Goal: Task Accomplishment & Management: Complete application form

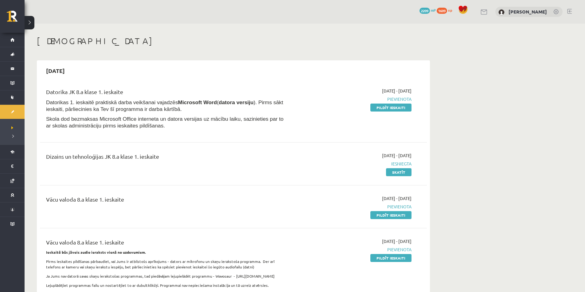
click at [396, 112] on div "2025-10-01 - 2025-10-15 Pievienota Pildīt ieskaiti" at bounding box center [353, 110] width 125 height 45
click at [396, 109] on link "Pildīt ieskaiti" at bounding box center [390, 108] width 41 height 8
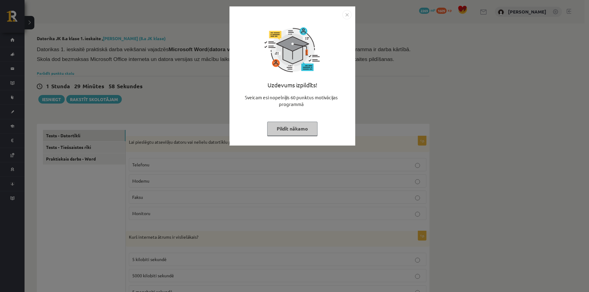
click at [298, 127] on button "Pildīt nākamo" at bounding box center [292, 129] width 50 height 14
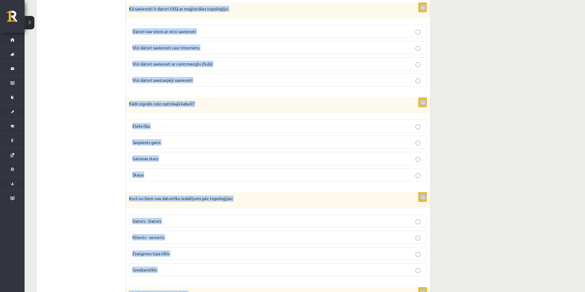
scroll to position [711, 0]
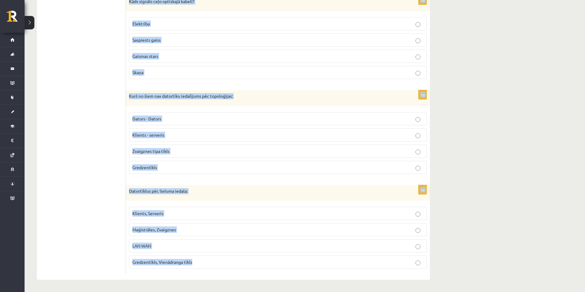
drag, startPoint x: 128, startPoint y: 141, endPoint x: 354, endPoint y: 264, distance: 257.2
copy form "Lor ipsumdolo sitametco adipis eli seddoei temporinci utl etdolorem aliquaen: A…"
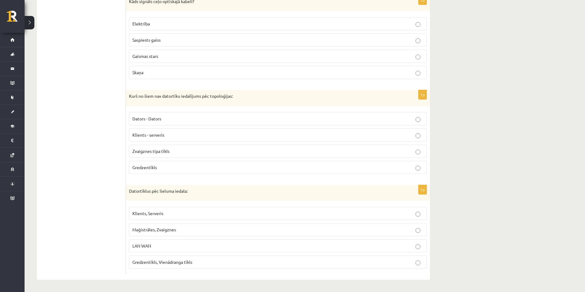
drag, startPoint x: 463, startPoint y: 188, endPoint x: 448, endPoint y: 190, distance: 14.9
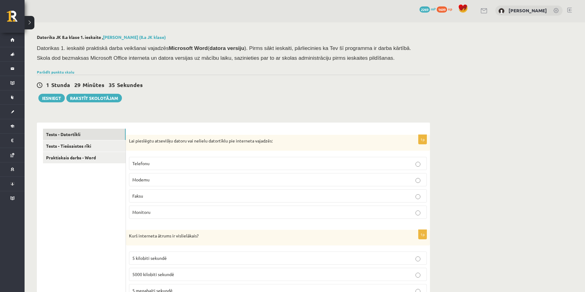
scroll to position [0, 0]
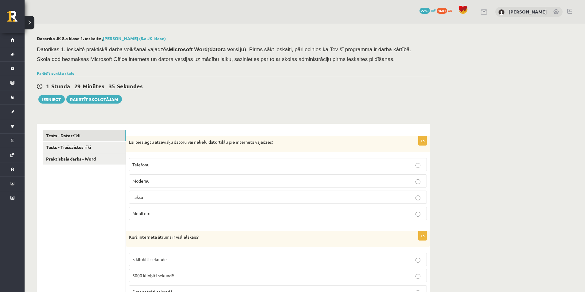
click at [164, 178] on p "Modemu" at bounding box center [277, 181] width 291 height 6
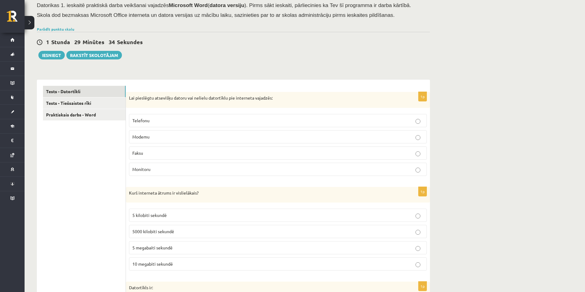
scroll to position [92, 0]
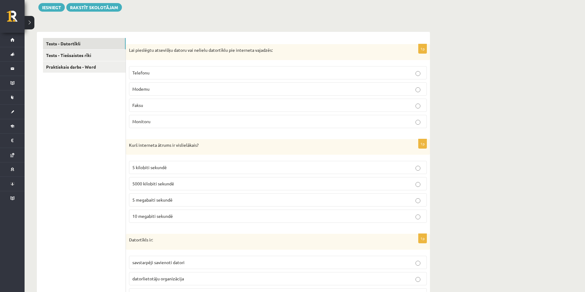
click at [152, 164] on label "5 kilobiti sekundē" at bounding box center [278, 167] width 298 height 13
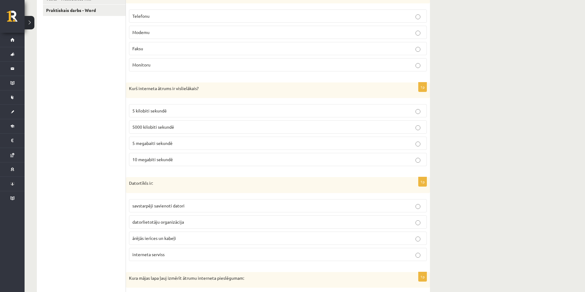
scroll to position [153, 0]
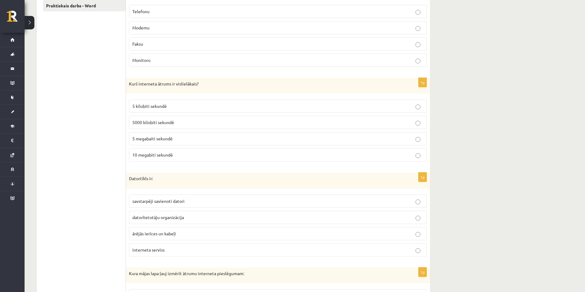
click at [183, 199] on p "savstarpēji savienoti datori" at bounding box center [277, 201] width 291 height 6
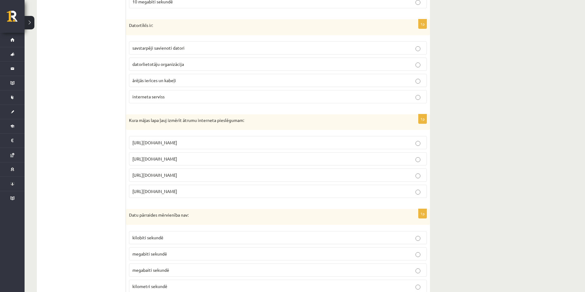
click at [197, 155] on label "[URL][DOMAIN_NAME]" at bounding box center [278, 159] width 298 height 13
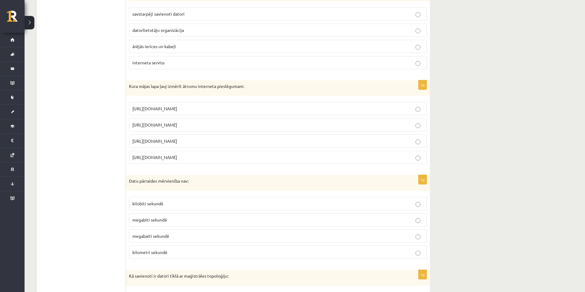
scroll to position [399, 0]
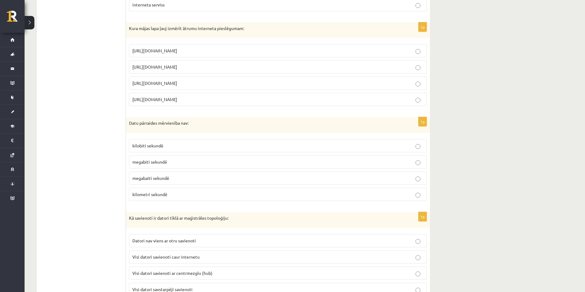
drag, startPoint x: 501, startPoint y: 194, endPoint x: 482, endPoint y: 195, distance: 18.5
click at [493, 195] on div "**********" at bounding box center [305, 115] width 560 height 980
click at [190, 193] on p "kilometri sekundē" at bounding box center [277, 194] width 291 height 6
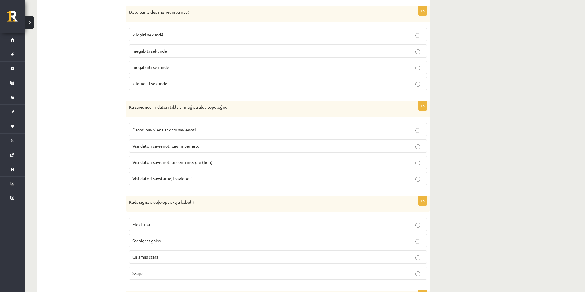
scroll to position [522, 0]
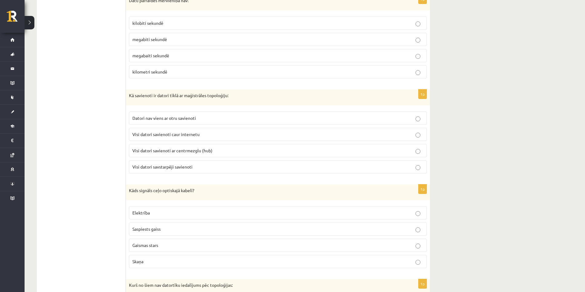
drag, startPoint x: 511, startPoint y: 213, endPoint x: 466, endPoint y: 211, distance: 44.8
click at [165, 172] on label "Visi datori savstarpēji savienoti" at bounding box center [278, 166] width 298 height 13
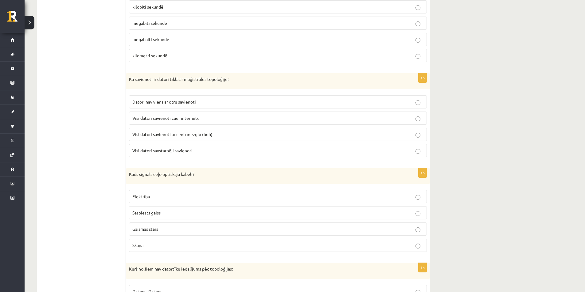
scroll to position [552, 0]
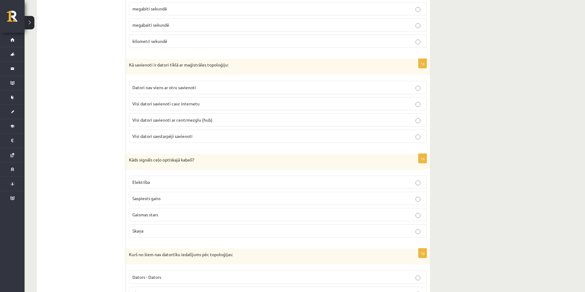
click at [162, 213] on p "Gaismas stars" at bounding box center [277, 215] width 291 height 6
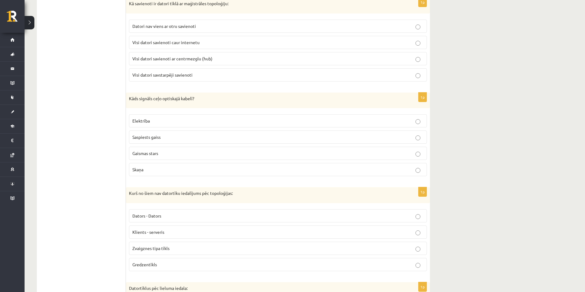
scroll to position [644, 0]
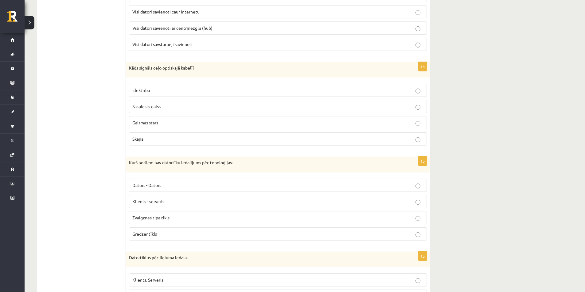
click at [161, 205] on p "Klients - serveris" at bounding box center [277, 202] width 291 height 6
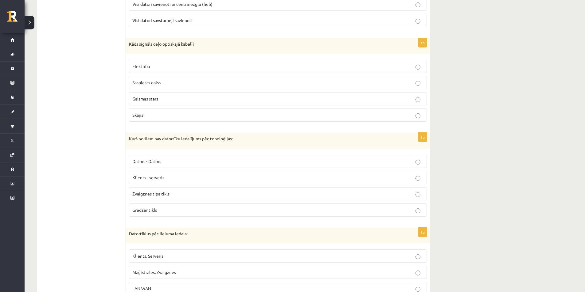
scroll to position [711, 0]
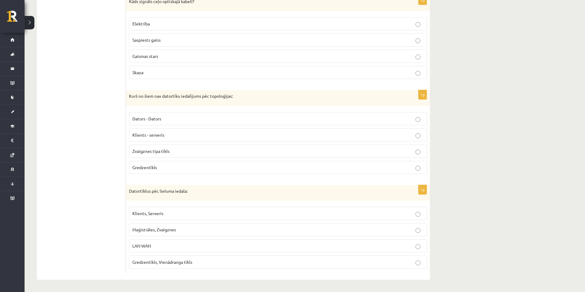
click at [176, 243] on p "LAN WAN" at bounding box center [277, 246] width 291 height 6
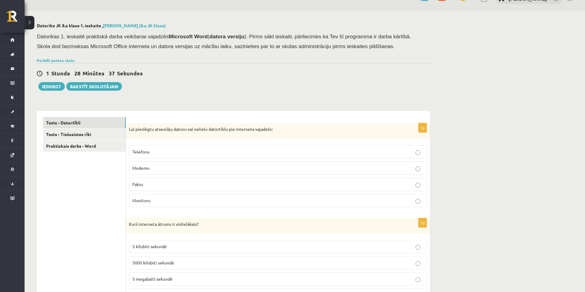
scroll to position [0, 0]
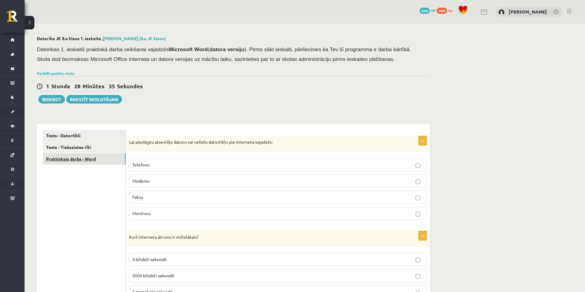
click at [88, 162] on link "Praktiskais darbs - Word" at bounding box center [84, 158] width 83 height 11
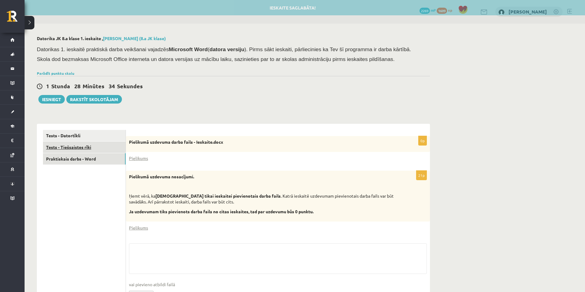
click at [101, 148] on link "Tests - Tiešsaistes rīki" at bounding box center [84, 147] width 83 height 11
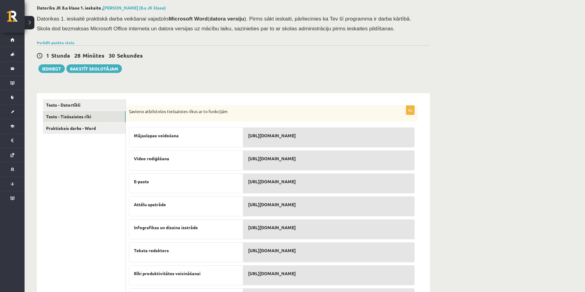
scroll to position [61, 0]
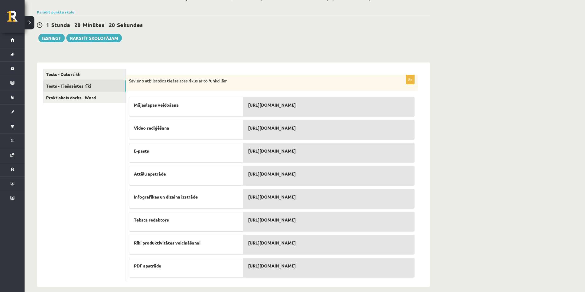
drag, startPoint x: 207, startPoint y: 98, endPoint x: 358, endPoint y: 269, distance: 229.1
click at [358, 269] on div "8p Savieno atbilstošos tiešsaistes rīkus ar to funkcijām Mājaslapas veidošana V…" at bounding box center [272, 178] width 292 height 206
click at [475, 175] on div "**********" at bounding box center [305, 130] width 560 height 337
drag, startPoint x: 472, startPoint y: 197, endPoint x: 475, endPoint y: 197, distance: 3.1
click at [475, 197] on div "**********" at bounding box center [305, 130] width 560 height 337
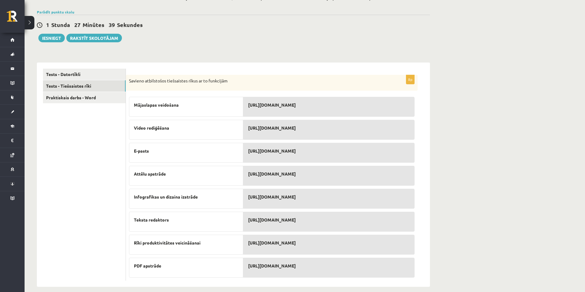
click at [461, 222] on div "**********" at bounding box center [305, 130] width 560 height 337
click at [472, 209] on div "**********" at bounding box center [305, 130] width 560 height 337
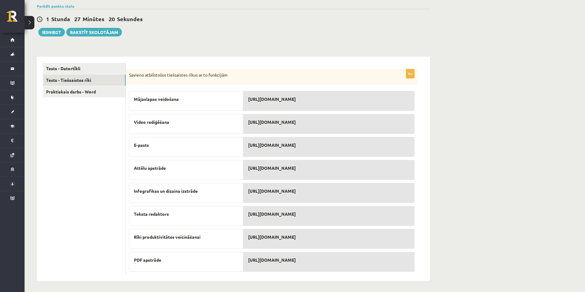
scroll to position [69, 0]
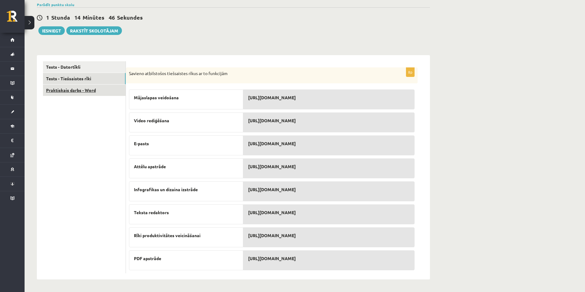
click at [85, 86] on link "Praktiskais darbs - Word" at bounding box center [84, 90] width 83 height 11
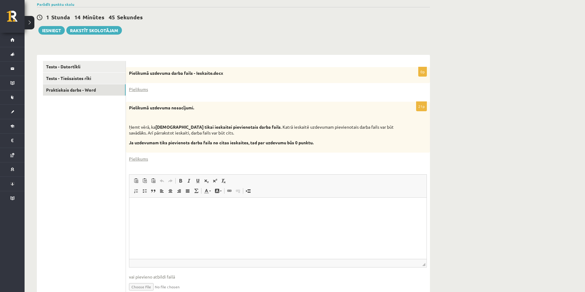
scroll to position [0, 0]
click at [138, 91] on link "Pielikums" at bounding box center [138, 89] width 19 height 6
click at [140, 158] on link "Pielikums" at bounding box center [138, 159] width 19 height 6
click at [128, 161] on div "21p Pielikumā uzdevuma nosacījumi. Ņemt vērā, ka jāizmanto tikai ieskaitei piev…" at bounding box center [278, 202] width 304 height 200
click at [135, 159] on link "Pielikums" at bounding box center [138, 159] width 19 height 6
